Goal: Find specific page/section: Find specific page/section

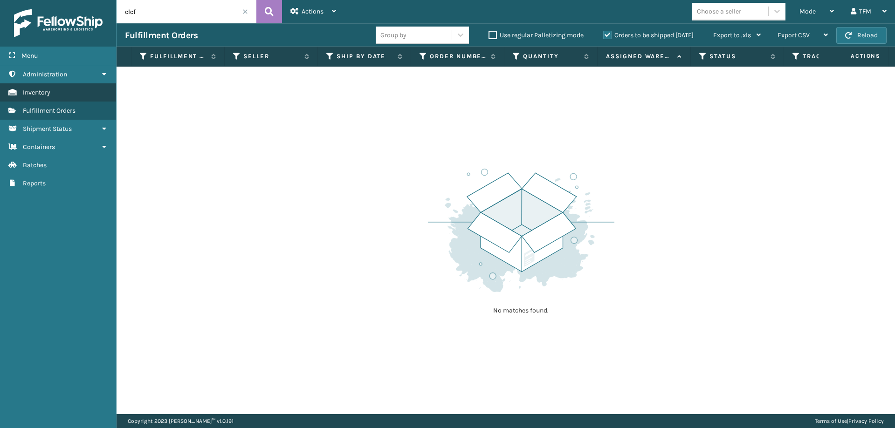
click at [92, 94] on link "Inventory" at bounding box center [58, 92] width 116 height 18
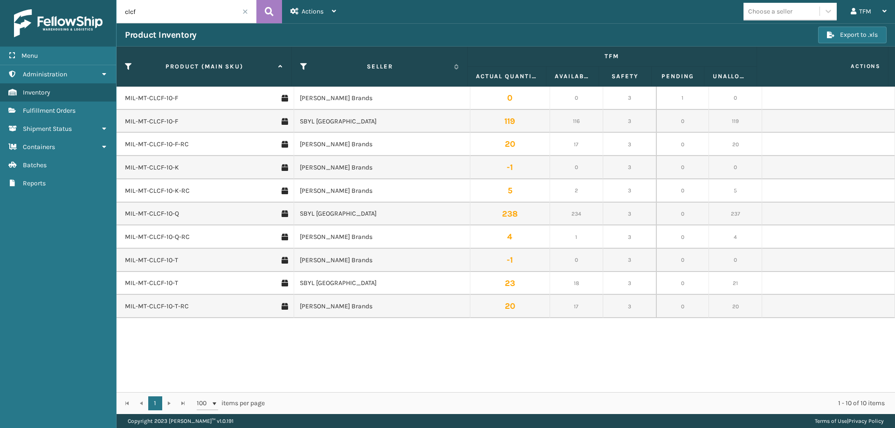
drag, startPoint x: 169, startPoint y: 15, endPoint x: 103, endPoint y: 12, distance: 65.8
click at [103, 0] on div "Menu Administration Inventory Fulfillment Orders Shipment Status Containers Bat…" at bounding box center [447, 0] width 895 height 0
type input "hk612-6-f"
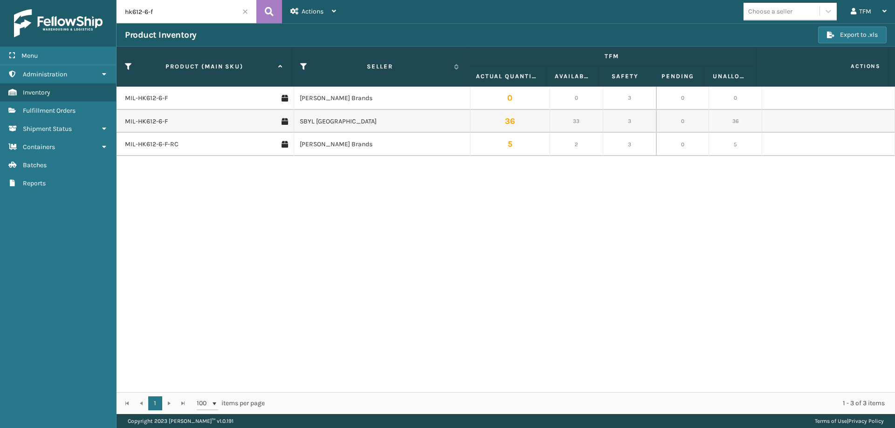
click at [185, 299] on div "MIL-HK612-6-F [PERSON_NAME] Brands 0 0 3 0 0 MIL-HK612-6-F SBYL USA 36 33 3 0 3…" at bounding box center [506, 240] width 778 height 306
